Goal: Transaction & Acquisition: Download file/media

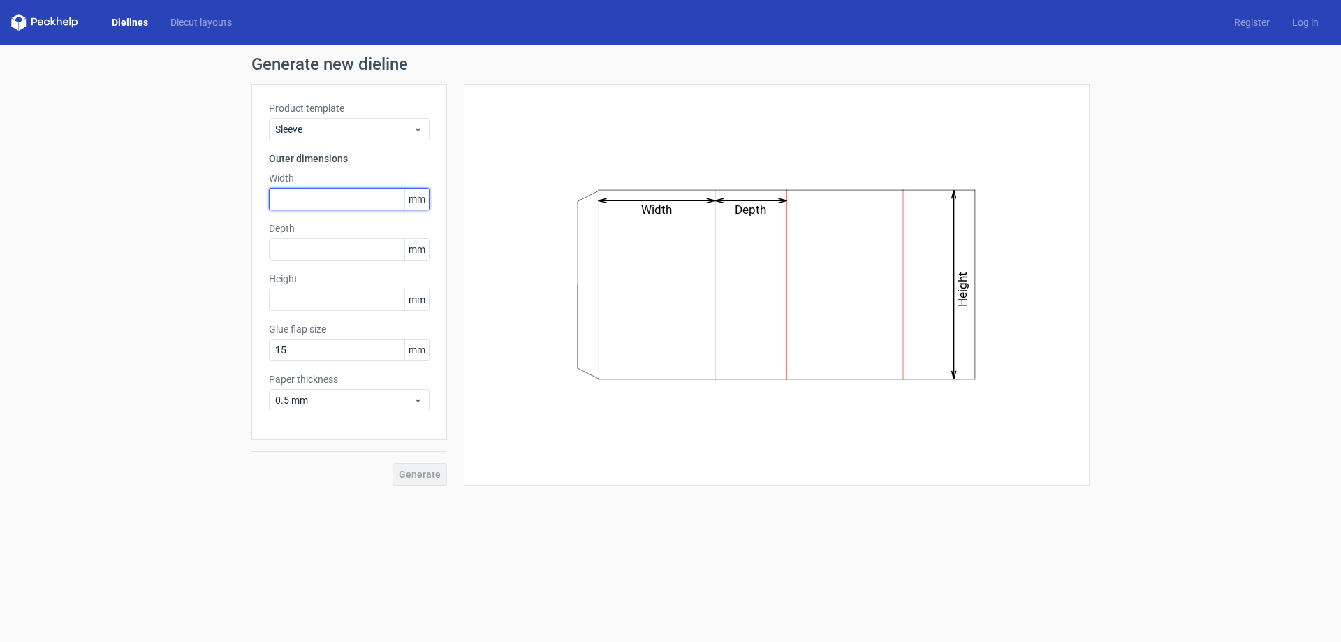
click at [304, 194] on input "text" at bounding box center [349, 199] width 161 height 22
click at [305, 206] on input "text" at bounding box center [349, 199] width 161 height 22
type input "165"
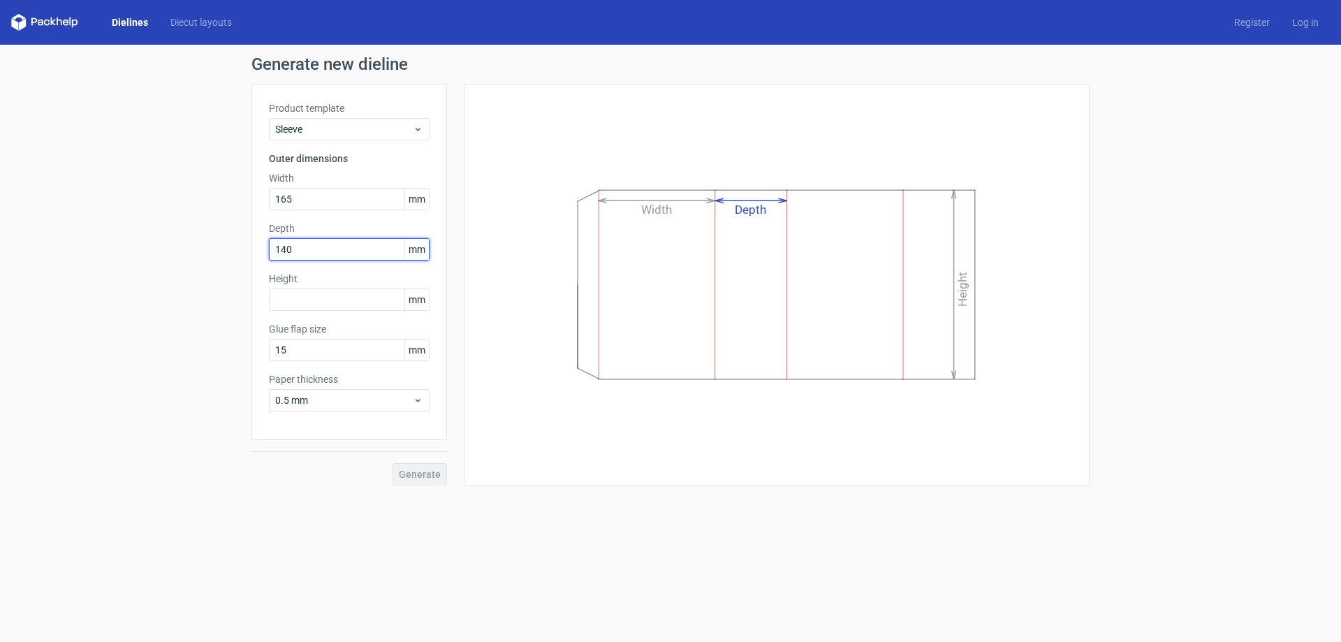
type input "140"
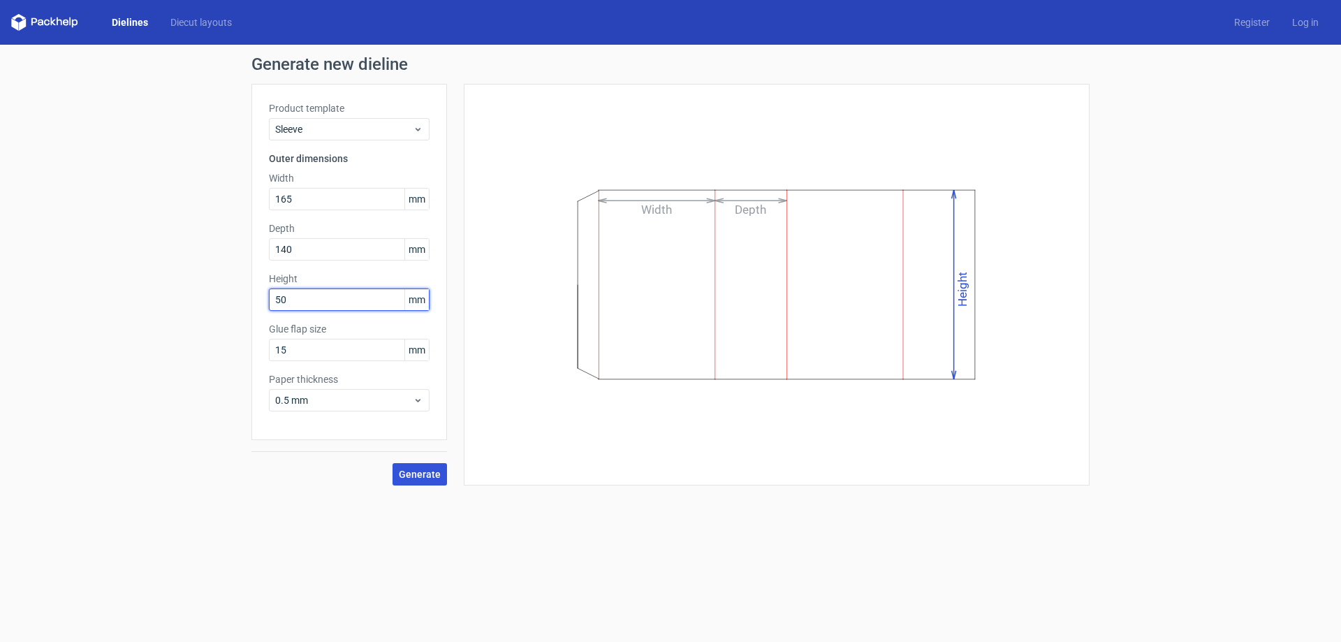
type input "50"
click at [414, 471] on span "Generate" at bounding box center [420, 474] width 42 height 10
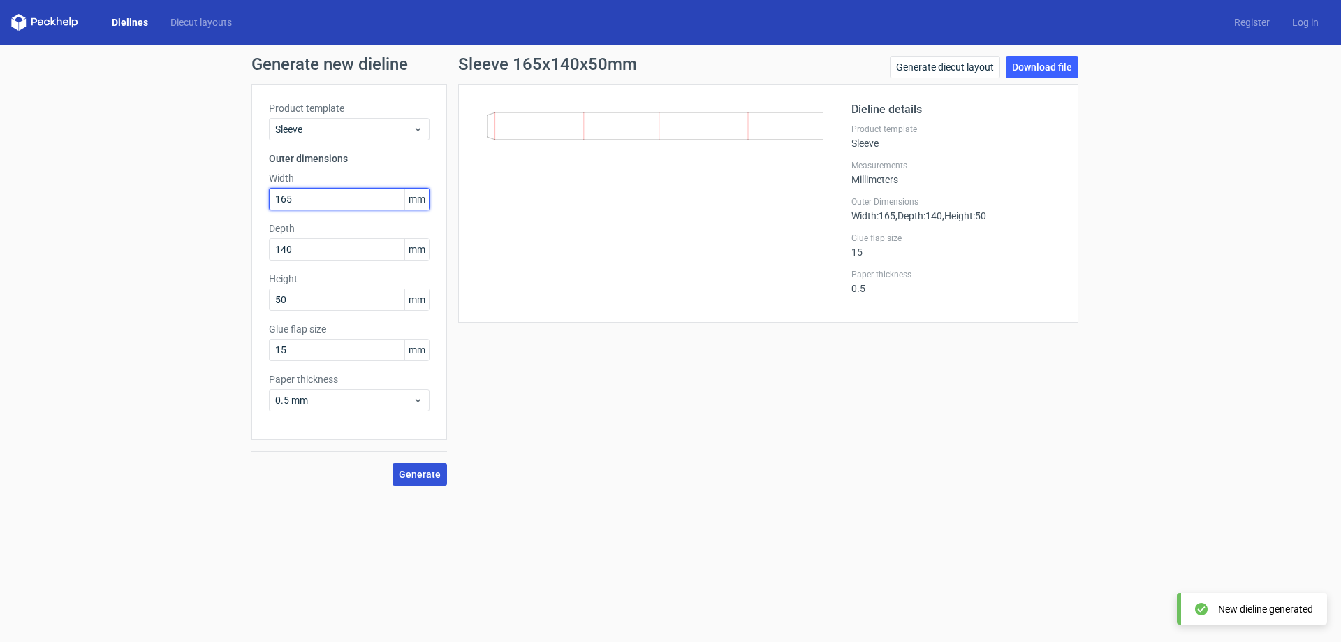
drag, startPoint x: 253, startPoint y: 184, endPoint x: 242, endPoint y: 182, distance: 10.7
click at [240, 182] on div "Generate new dieline Product template Sleeve Outer dimensions Width 165 mm Dept…" at bounding box center [670, 271] width 1341 height 452
type input "140"
type input "165"
click at [411, 472] on span "Generate" at bounding box center [420, 474] width 42 height 10
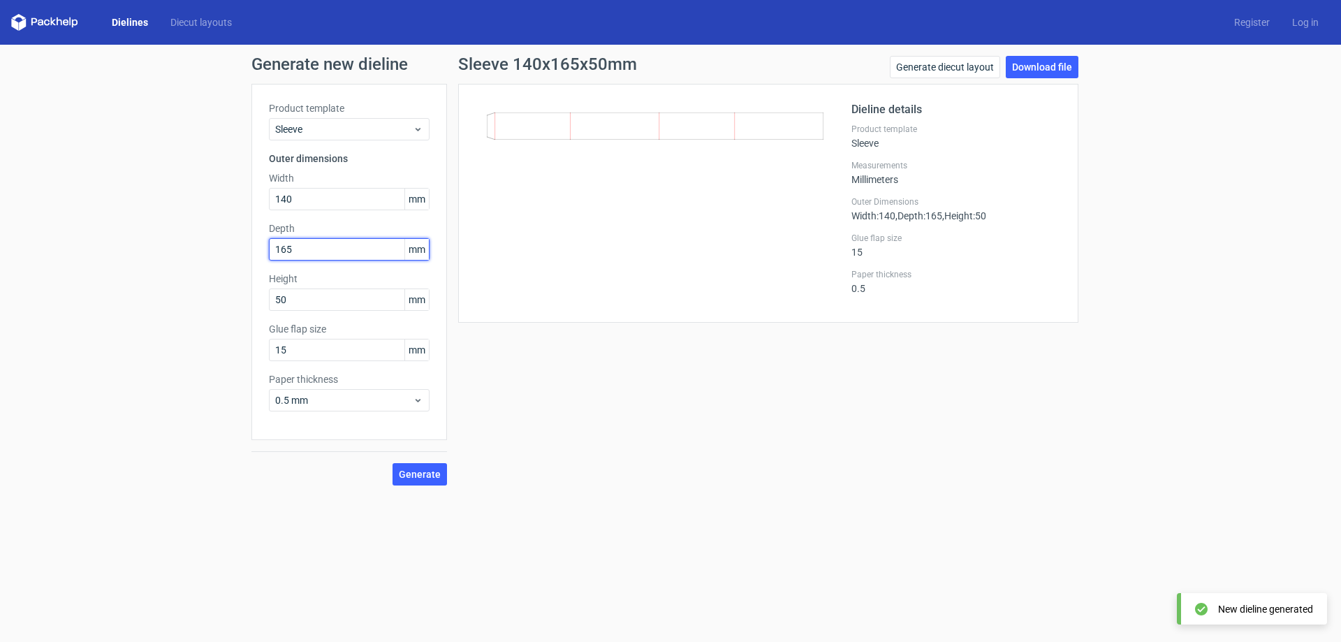
click at [306, 246] on input "165" at bounding box center [349, 249] width 161 height 22
drag, startPoint x: 263, startPoint y: 198, endPoint x: 246, endPoint y: 196, distance: 17.0
click at [205, 194] on div "Generate new dieline Product template Sleeve Outer dimensions Width 140 mm Dept…" at bounding box center [670, 271] width 1341 height 452
type input "165"
type input "50"
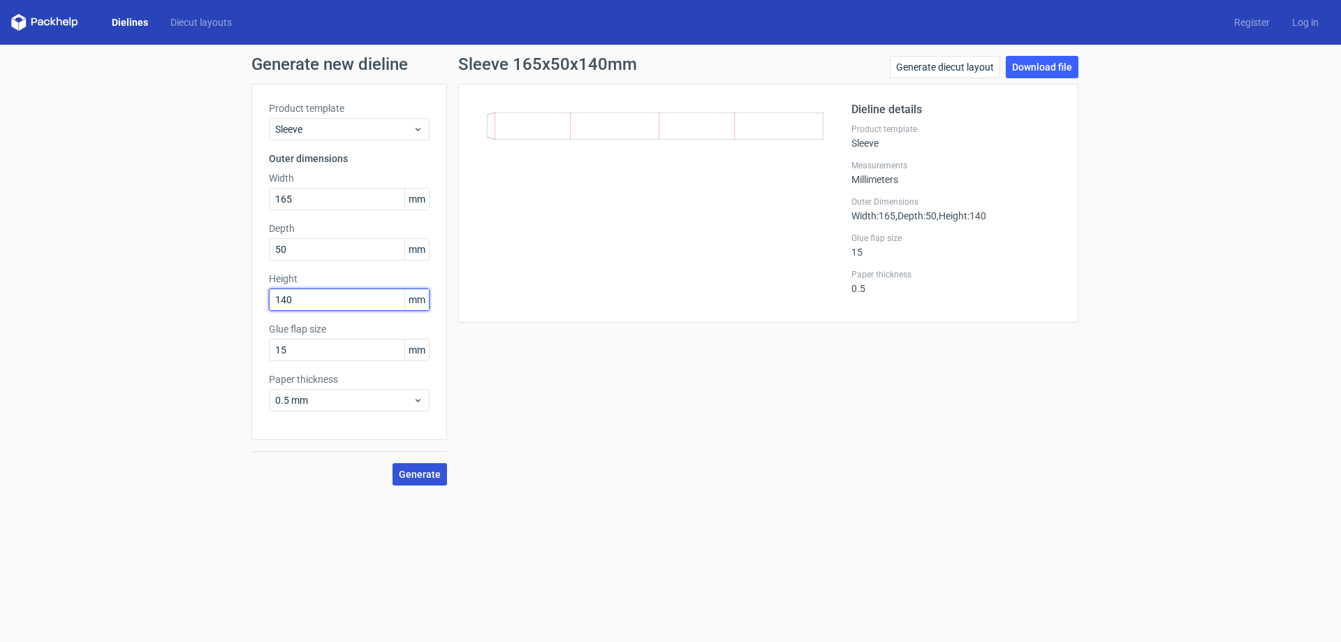
type input "140"
click at [420, 474] on span "Generate" at bounding box center [420, 474] width 42 height 10
drag, startPoint x: 305, startPoint y: 198, endPoint x: 223, endPoint y: 183, distance: 83.8
click at [224, 186] on div "Generate new dieline Product template Sleeve Outer dimensions Width 165 mm Dept…" at bounding box center [670, 271] width 1341 height 452
type input "167"
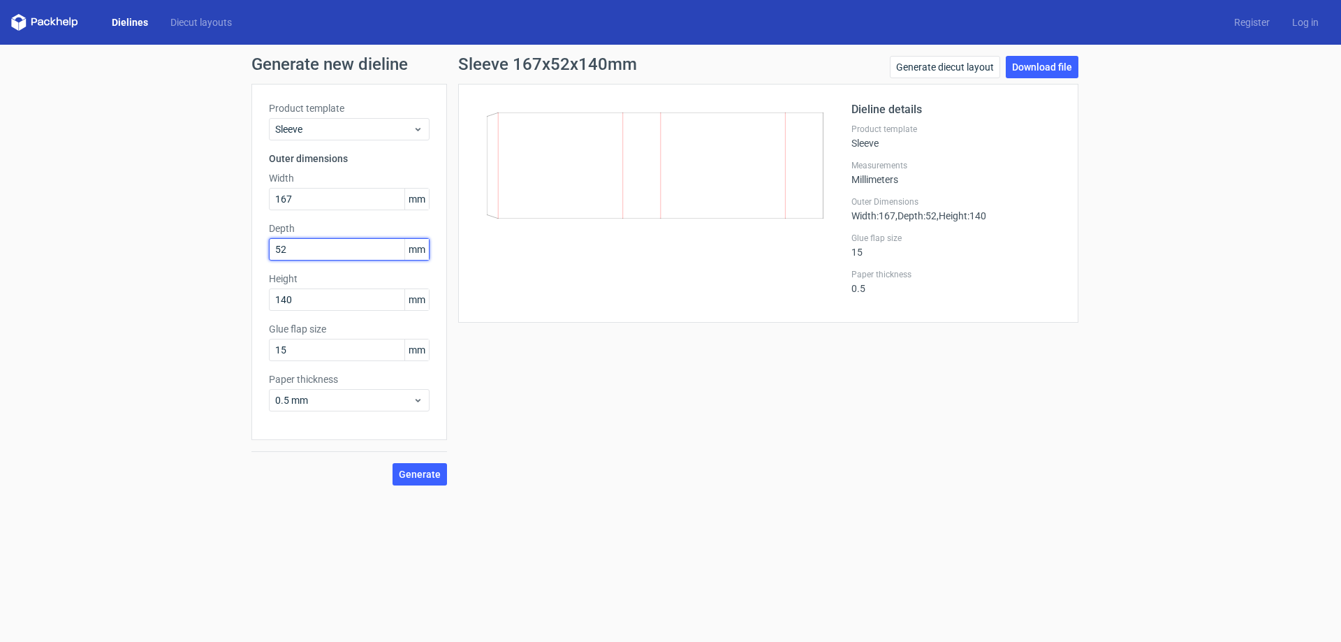
type input "52"
type input "4"
type input "142"
click at [430, 472] on span "Generate" at bounding box center [420, 474] width 42 height 10
click at [416, 476] on span "Generate" at bounding box center [420, 474] width 42 height 10
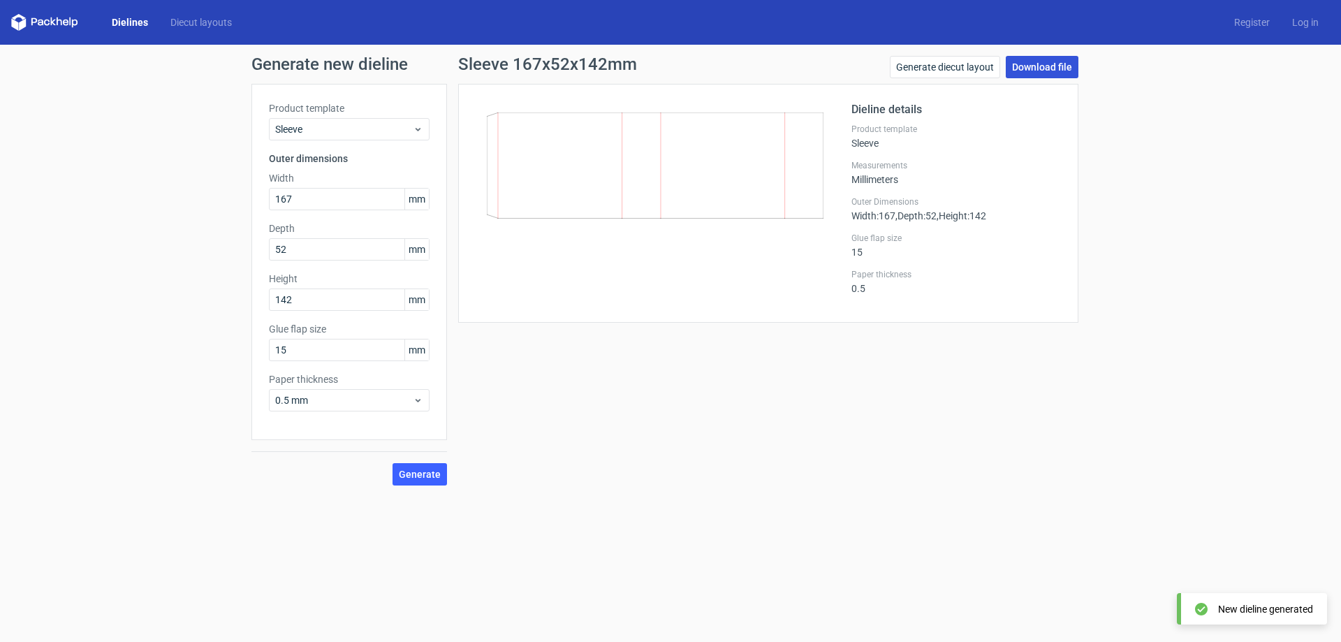
click at [1037, 69] on link "Download file" at bounding box center [1042, 67] width 73 height 22
drag, startPoint x: 305, startPoint y: 203, endPoint x: 261, endPoint y: 195, distance: 44.7
click at [261, 195] on div "Product template Sleeve Outer dimensions Width 167 mm Depth 52 mm Height 142 mm…" at bounding box center [349, 262] width 196 height 356
type input "142"
type input "167"
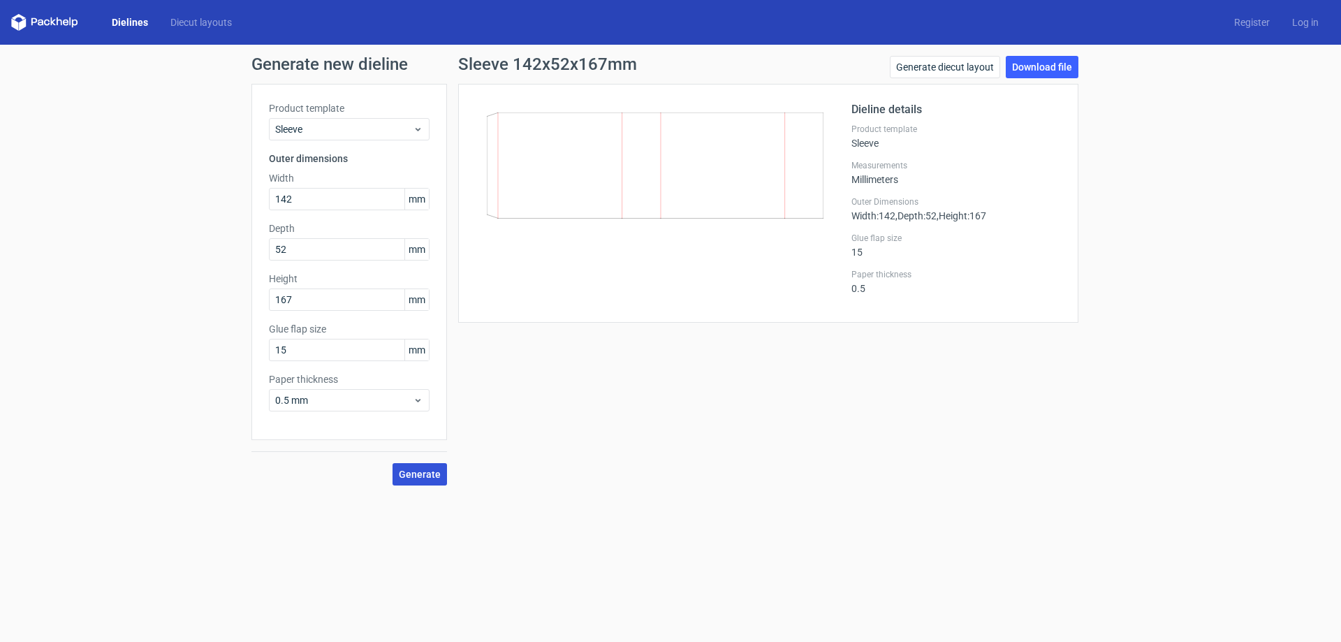
click at [418, 476] on span "Generate" at bounding box center [420, 474] width 42 height 10
click at [1036, 68] on link "Download file" at bounding box center [1042, 67] width 73 height 22
